Goal: Task Accomplishment & Management: Use online tool/utility

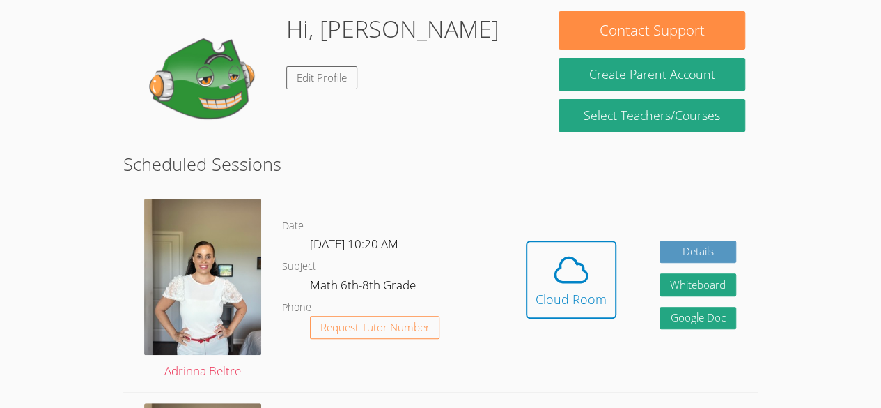
scroll to position [159, 0]
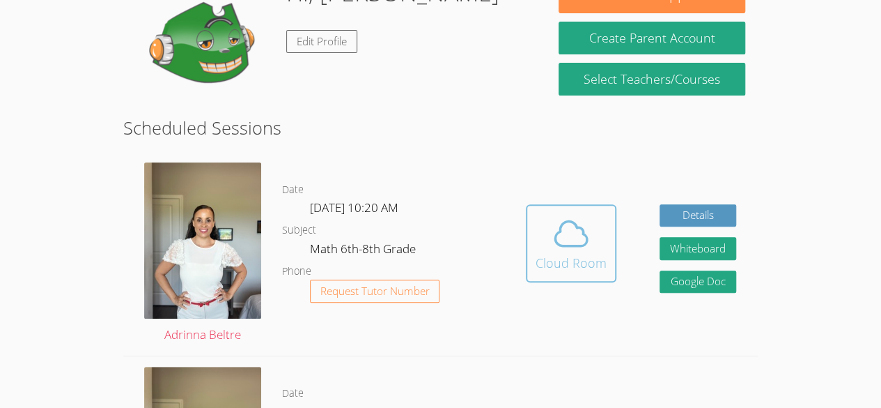
click at [528, 231] on button "Cloud Room" at bounding box center [571, 243] width 91 height 78
click at [573, 245] on icon at bounding box center [571, 233] width 32 height 24
click at [571, 222] on icon at bounding box center [571, 233] width 32 height 24
click at [548, 284] on link "Cloud Room" at bounding box center [571, 248] width 91 height 88
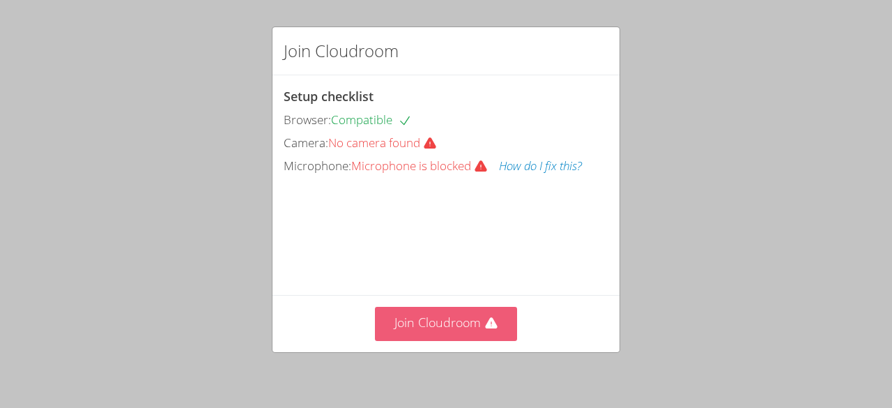
click at [456, 325] on button "Join Cloudroom" at bounding box center [446, 324] width 143 height 34
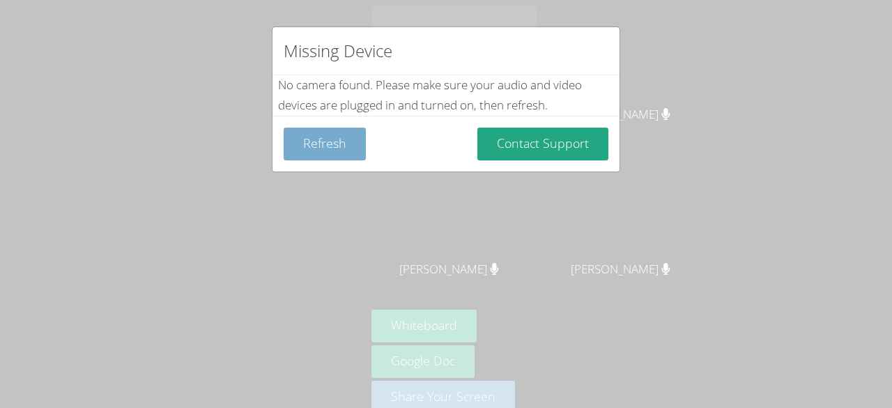
click at [321, 143] on button "Refresh" at bounding box center [325, 143] width 82 height 33
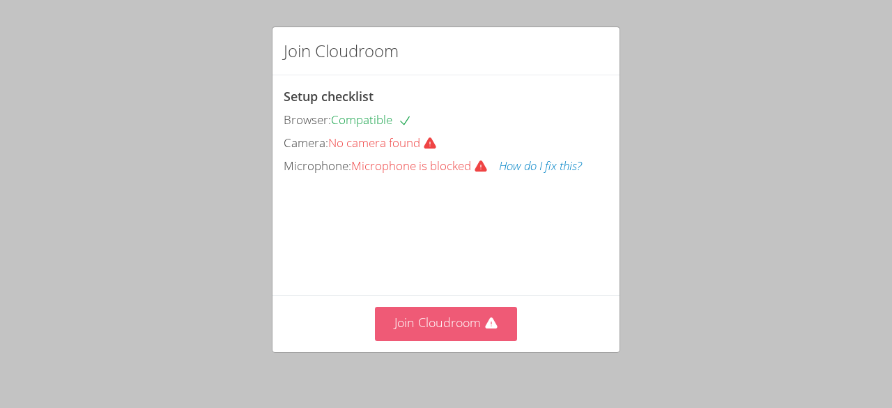
click at [442, 328] on button "Join Cloudroom" at bounding box center [446, 324] width 143 height 34
click at [450, 336] on button "Join Cloudroom" at bounding box center [446, 324] width 143 height 34
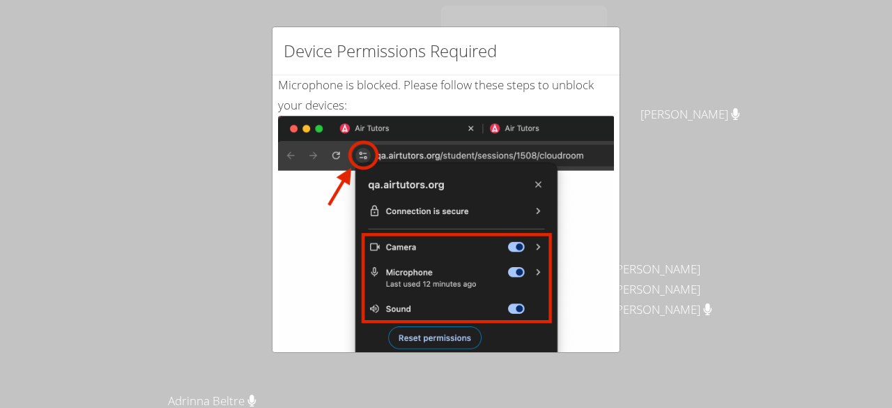
click at [443, 338] on img at bounding box center [446, 273] width 336 height 315
click at [248, 98] on div "Device Permissions Required Microphone is blocked . Please follow these steps t…" at bounding box center [446, 204] width 892 height 408
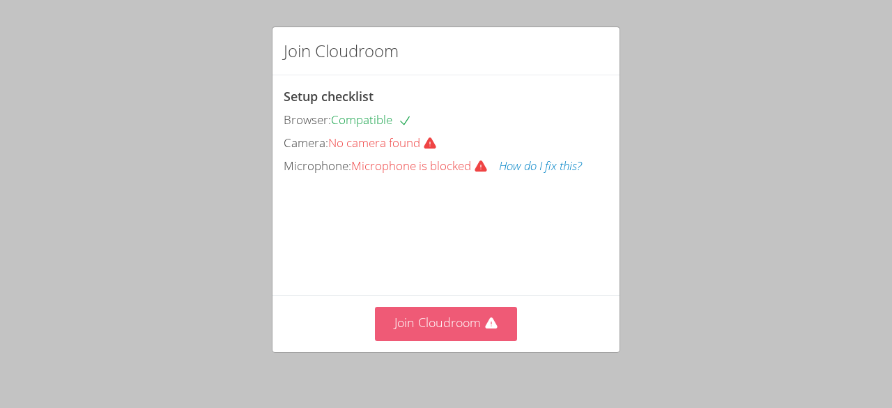
click at [448, 334] on button "Join Cloudroom" at bounding box center [446, 324] width 143 height 34
click at [460, 310] on button "Join Cloudroom" at bounding box center [446, 324] width 143 height 34
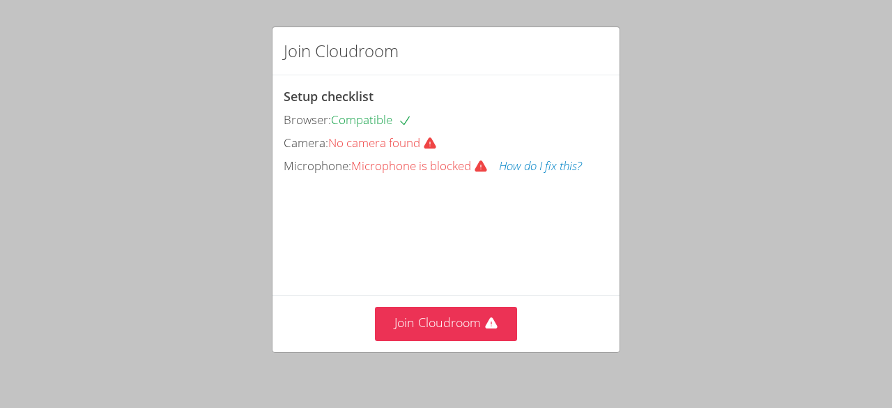
click at [412, 349] on div "Join Cloudroom" at bounding box center [445, 323] width 347 height 57
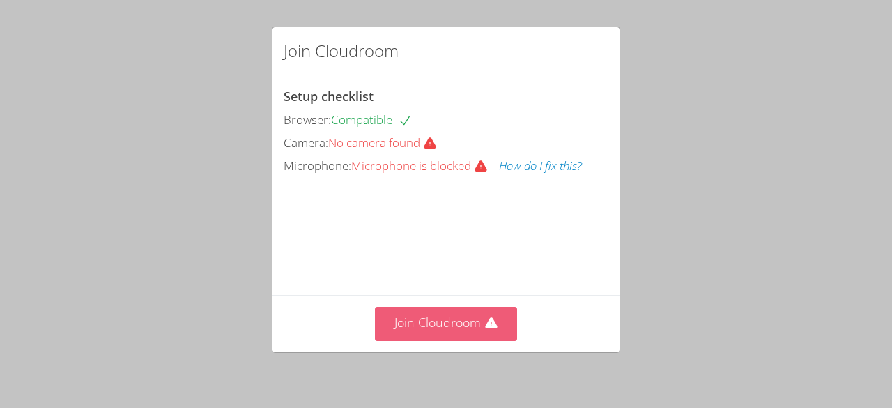
click at [405, 332] on button "Join Cloudroom" at bounding box center [446, 324] width 143 height 34
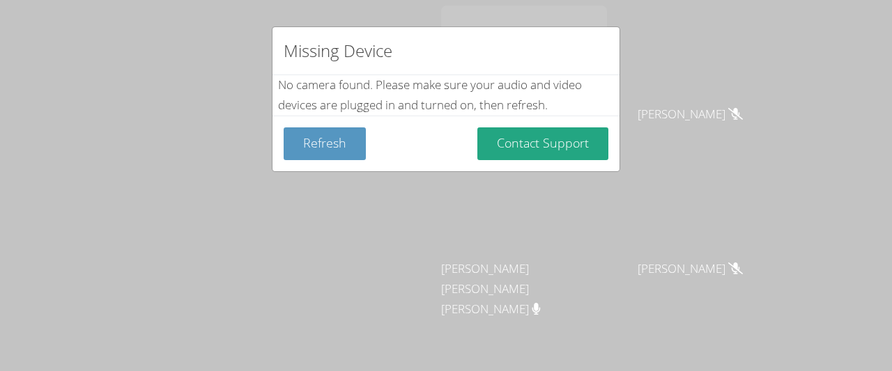
click at [0, 0] on div "No camera found . Please make sure your audio and video devices are plugged in …" at bounding box center [0, 0] width 0 height 0
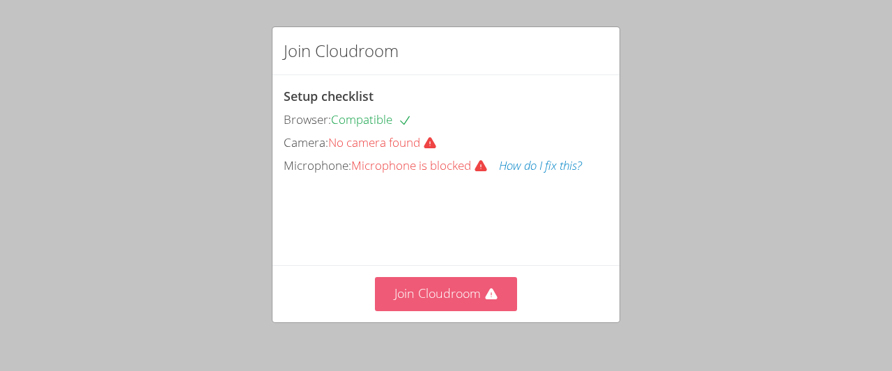
click at [444, 305] on div "Join Cloudroom" at bounding box center [445, 293] width 347 height 57
click at [437, 301] on button "Join Cloudroom" at bounding box center [446, 294] width 143 height 34
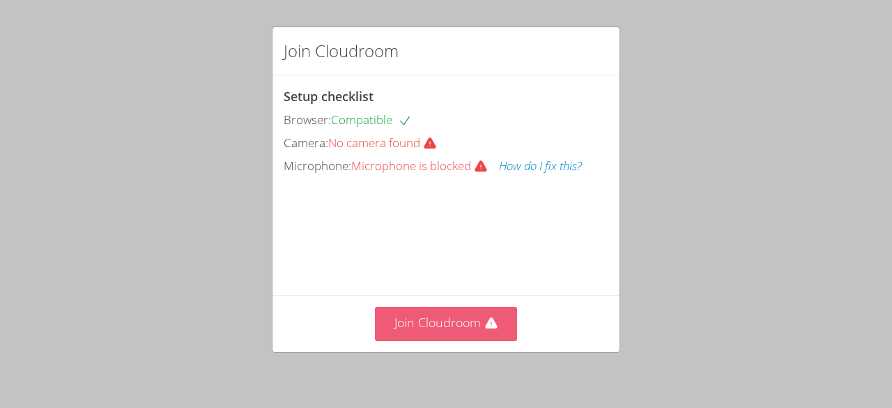
click at [429, 324] on button "Join Cloudroom" at bounding box center [446, 324] width 143 height 34
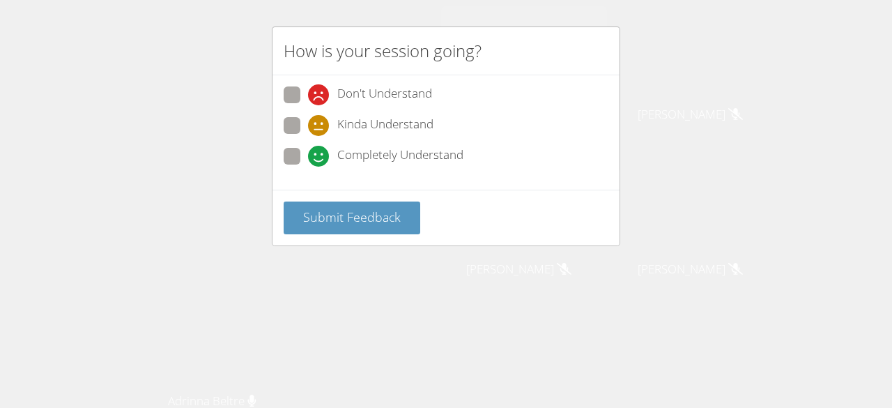
click at [412, 132] on span "Kinda Understand" at bounding box center [385, 125] width 96 height 21
click at [320, 129] on input "Kinda Understand" at bounding box center [314, 123] width 12 height 12
radio input "true"
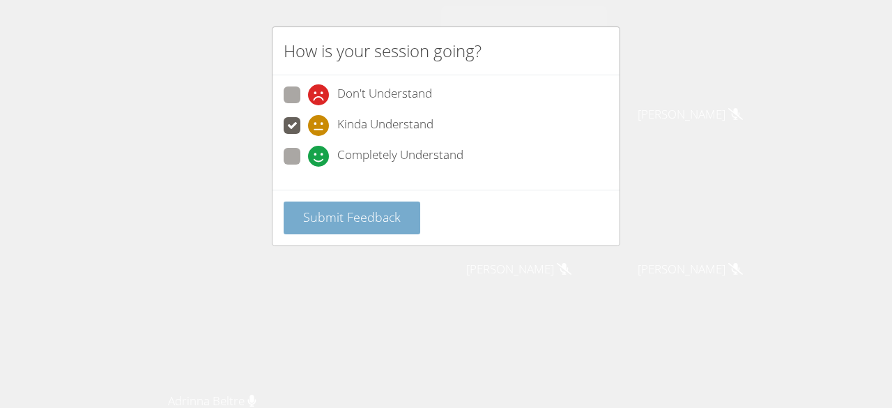
click at [366, 210] on span "Submit Feedback" at bounding box center [352, 216] width 98 height 17
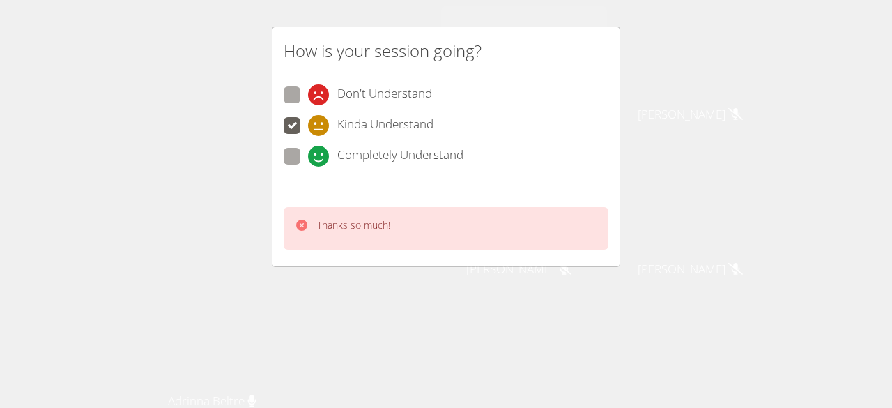
click at [731, 92] on div "How is your session going? Don't Understand Kinda Understand Completely Underst…" at bounding box center [446, 204] width 892 height 408
click at [780, 109] on div "How is your session going? Don't Understand Kinda Understand Completely Underst…" at bounding box center [446, 204] width 892 height 408
click at [730, 70] on div "How is your session going? Don't Understand Kinda Understand Completely Underst…" at bounding box center [446, 204] width 892 height 408
click at [722, 68] on div "How is your session going? Don't Understand Kinda Understand Completely Underst…" at bounding box center [446, 204] width 892 height 408
click at [803, 126] on div "How is your session going? Don't Understand Kinda Understand Completely Underst…" at bounding box center [446, 204] width 892 height 408
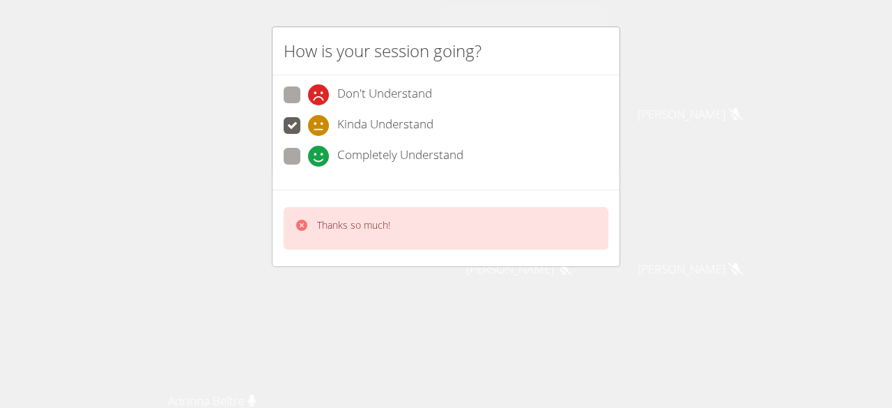
click at [782, 111] on div "How is your session going? Don't Understand Kinda Understand Completely Underst…" at bounding box center [446, 204] width 892 height 408
click at [757, 99] on div "How is your session going? Don't Understand Kinda Understand Completely Underst…" at bounding box center [446, 204] width 892 height 408
click at [765, 99] on div "Missing Device No camera found . Please make sure your audio and video devices …" at bounding box center [446, 204] width 892 height 408
